Goal: Information Seeking & Learning: Learn about a topic

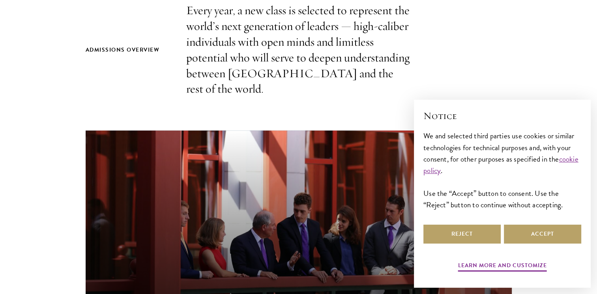
scroll to position [281, 0]
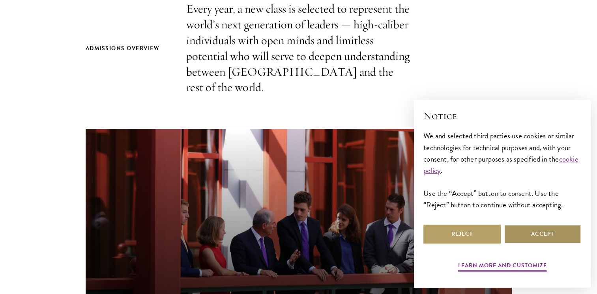
click at [535, 233] on button "Accept" at bounding box center [542, 234] width 77 height 19
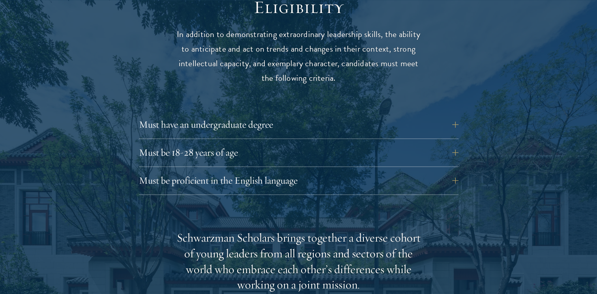
scroll to position [1062, 0]
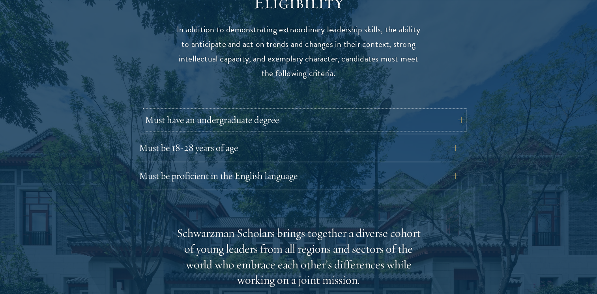
click at [462, 110] on button "Must have an undergraduate degree" at bounding box center [304, 119] width 319 height 19
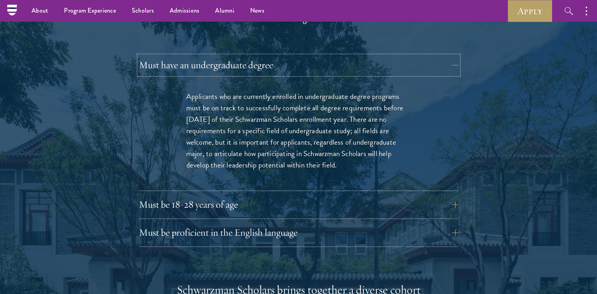
scroll to position [1116, 0]
click at [376, 126] on p "Applicants who are currently enrolled in undergraduate degree programs must be …" at bounding box center [298, 131] width 225 height 80
click at [286, 91] on p "Applicants who are currently enrolled in undergraduate degree programs must be …" at bounding box center [298, 131] width 225 height 80
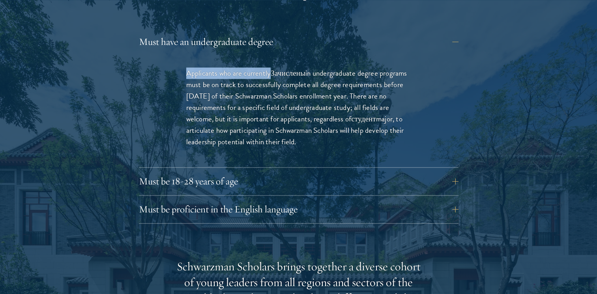
scroll to position [1141, 0]
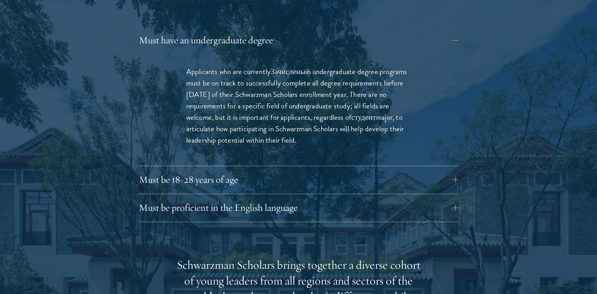
click at [387, 127] on p "Applicants who are currently Зачислены in undergraduate degree programs must be…" at bounding box center [298, 106] width 225 height 80
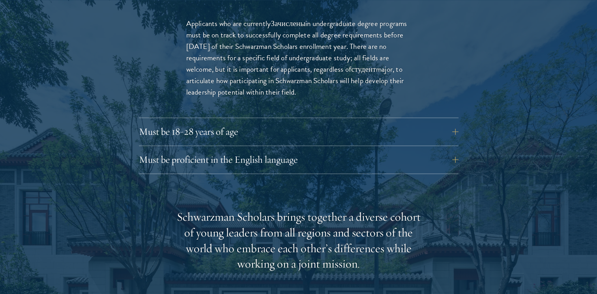
scroll to position [1192, 0]
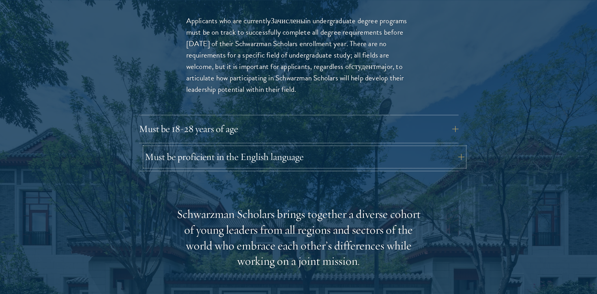
click at [377, 148] on button "Must be proficient in the English language" at bounding box center [304, 157] width 319 height 19
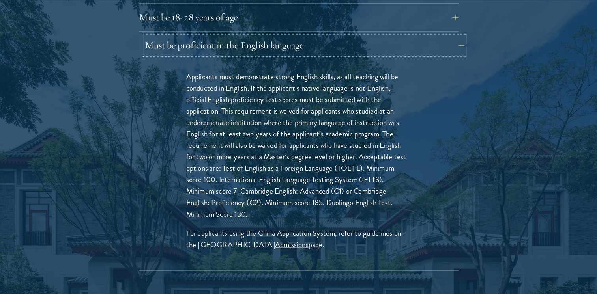
scroll to position [1202, 0]
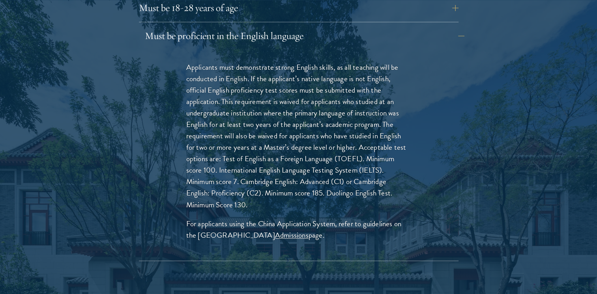
click at [377, 148] on p "Applicants must demonstrate strong English skills, as all teaching will be cond…" at bounding box center [298, 136] width 225 height 149
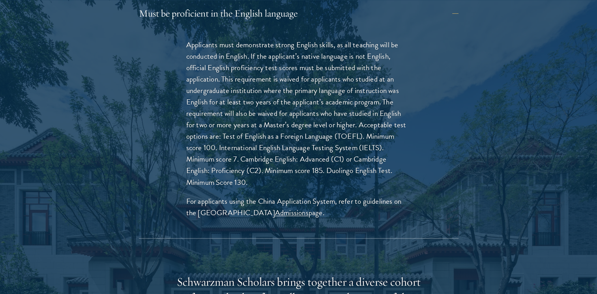
scroll to position [1230, 0]
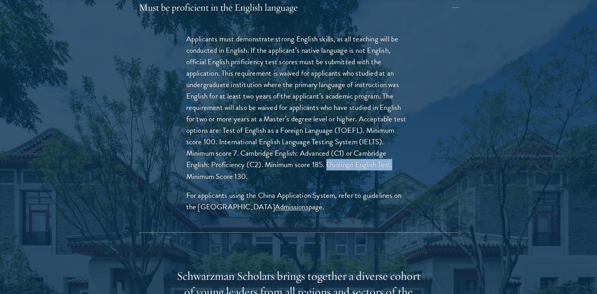
drag, startPoint x: 329, startPoint y: 149, endPoint x: 413, endPoint y: 146, distance: 84.1
click at [413, 146] on div "Applicants must demonstrate strong English skills, as all teaching will be cond…" at bounding box center [298, 126] width 272 height 211
copy p "Duolingo English Test."
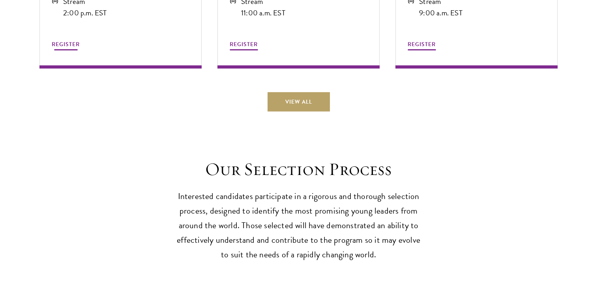
scroll to position [2513, 0]
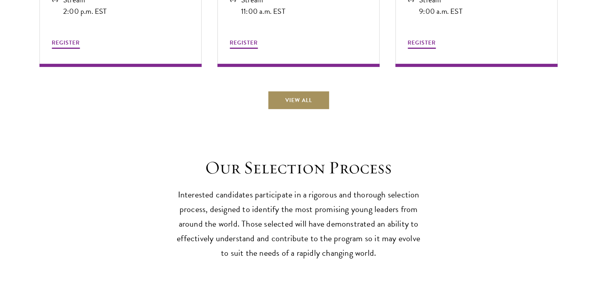
click at [300, 91] on link "View All" at bounding box center [298, 100] width 62 height 19
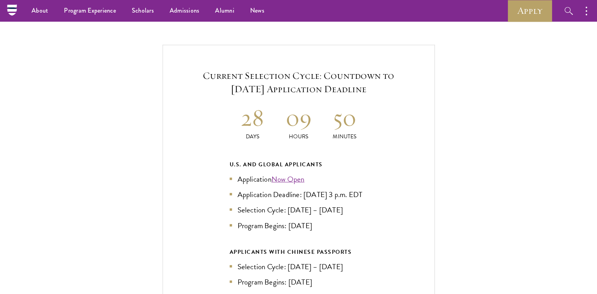
scroll to position [1877, 0]
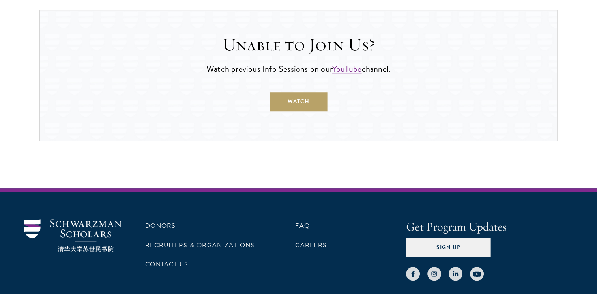
scroll to position [643, 0]
